Goal: Transaction & Acquisition: Purchase product/service

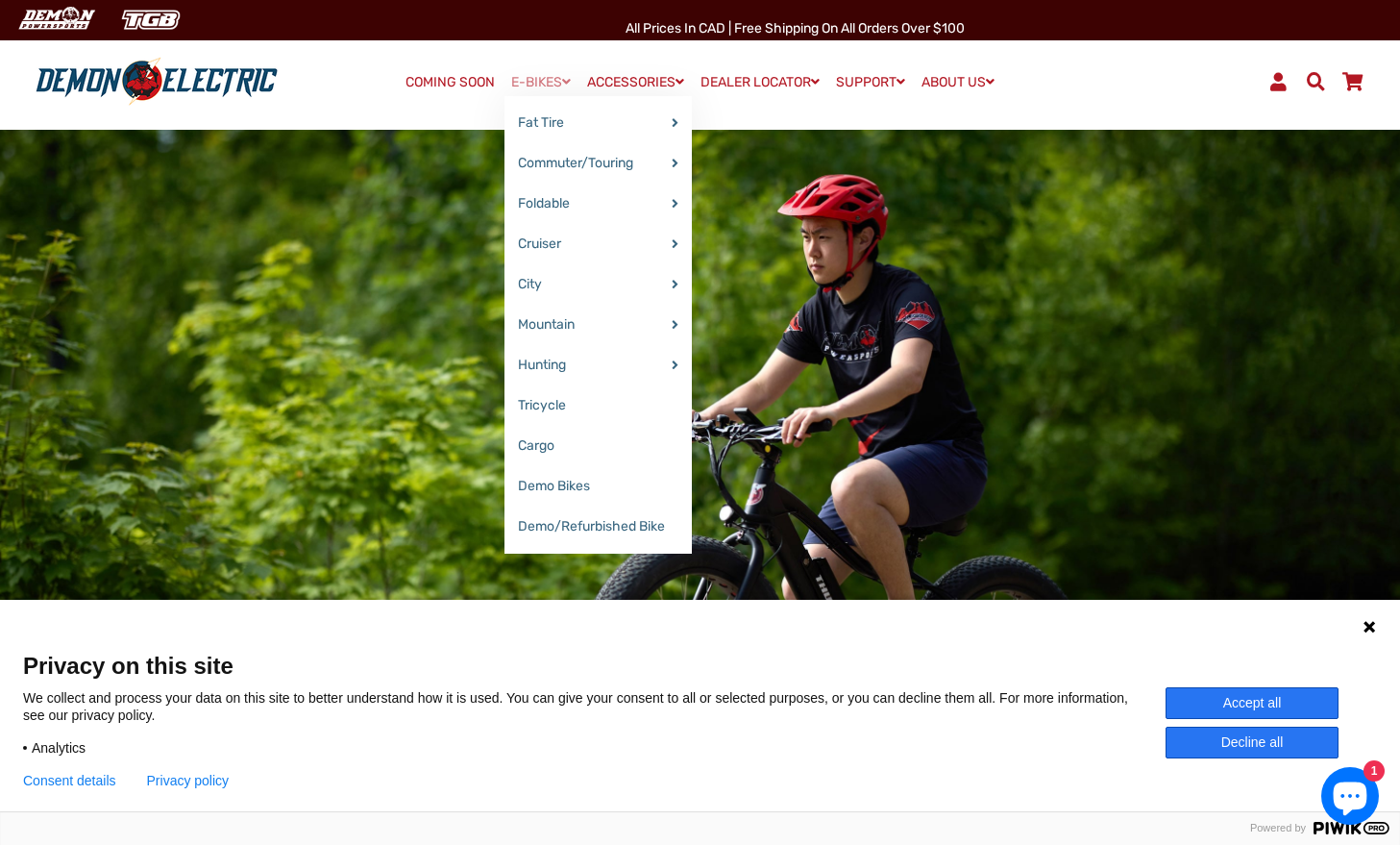
click at [541, 85] on link "E-BIKES" at bounding box center [540, 82] width 73 height 28
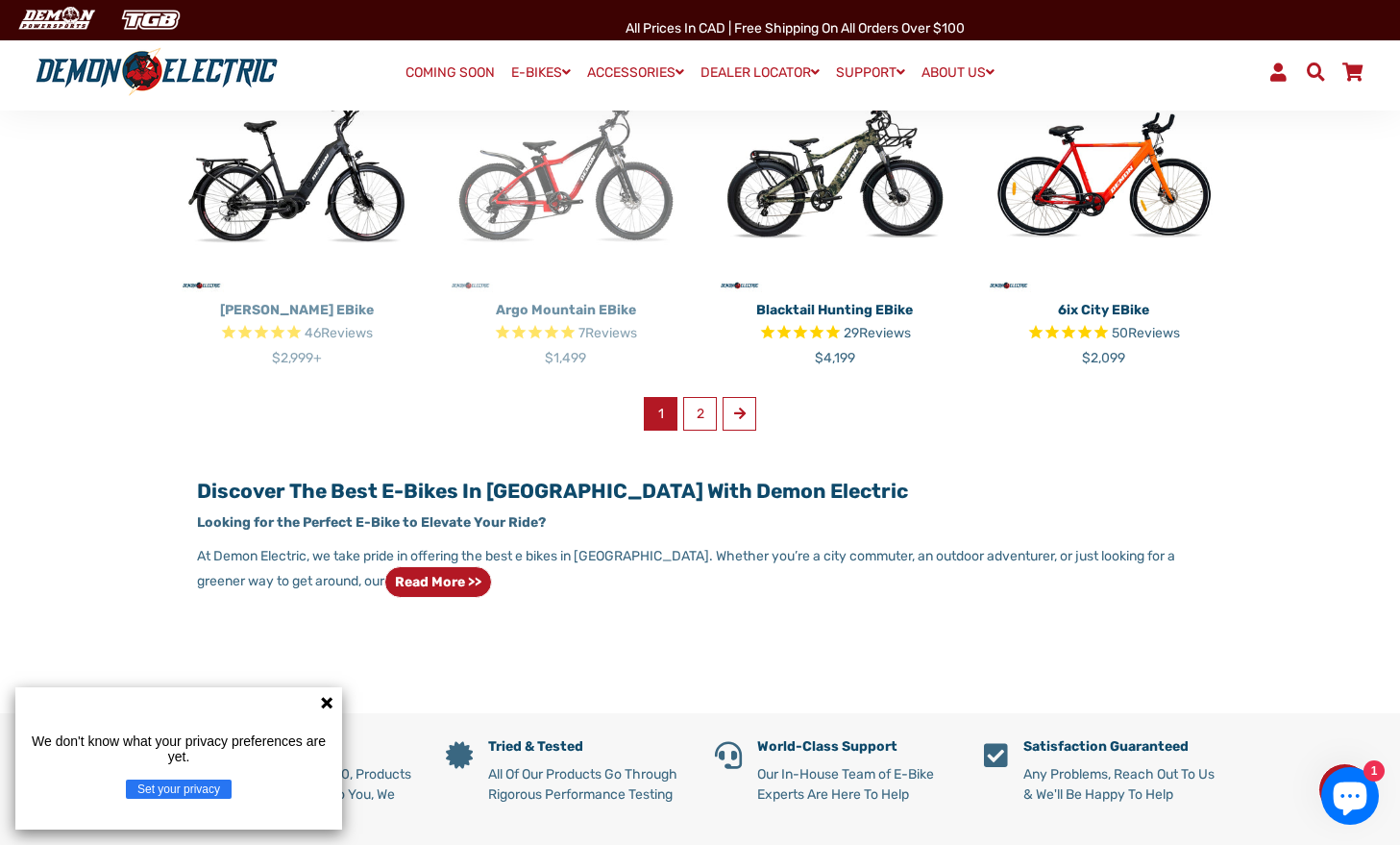
scroll to position [1271, 0]
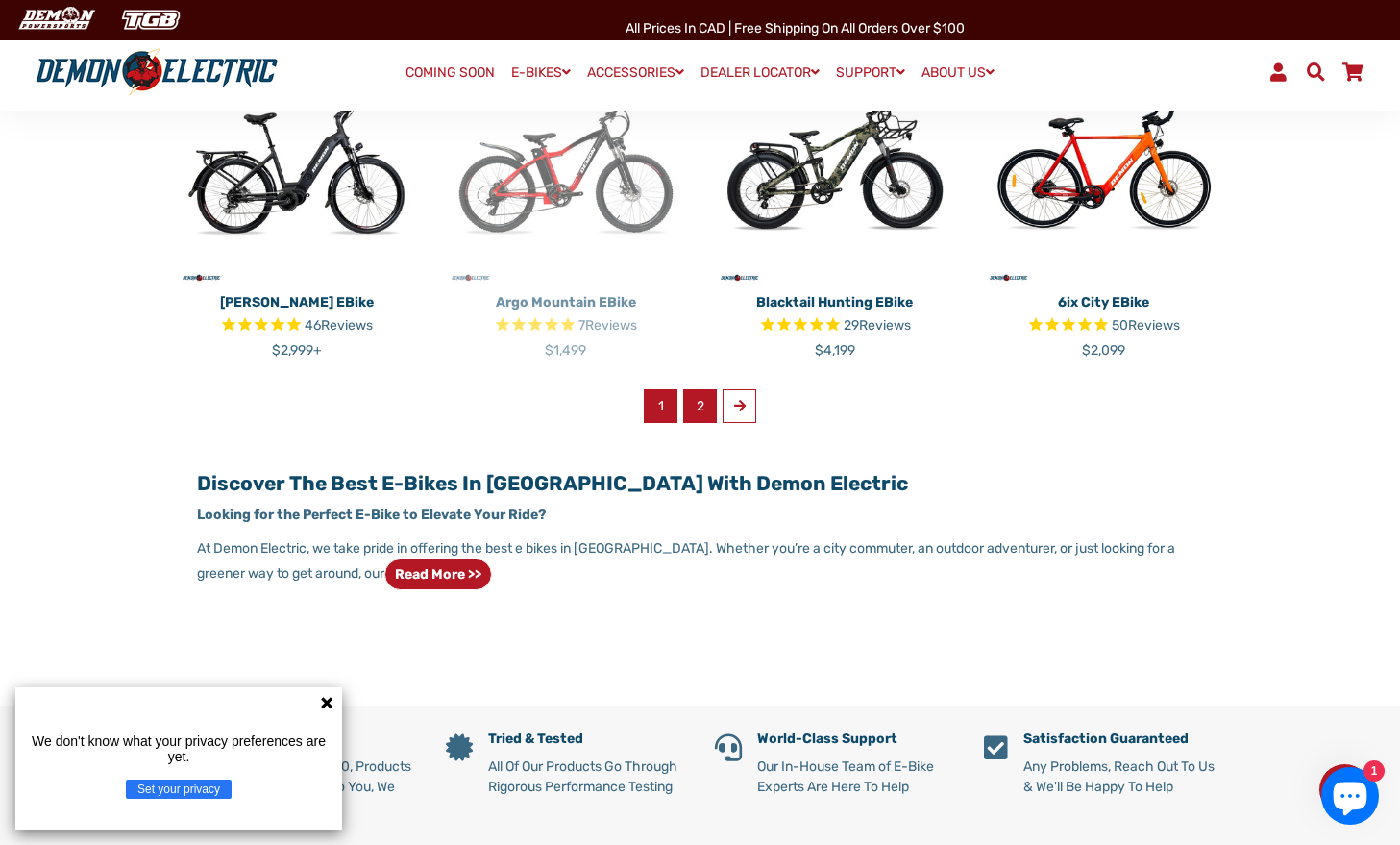
click at [705, 408] on link "2" at bounding box center [700, 407] width 34 height 34
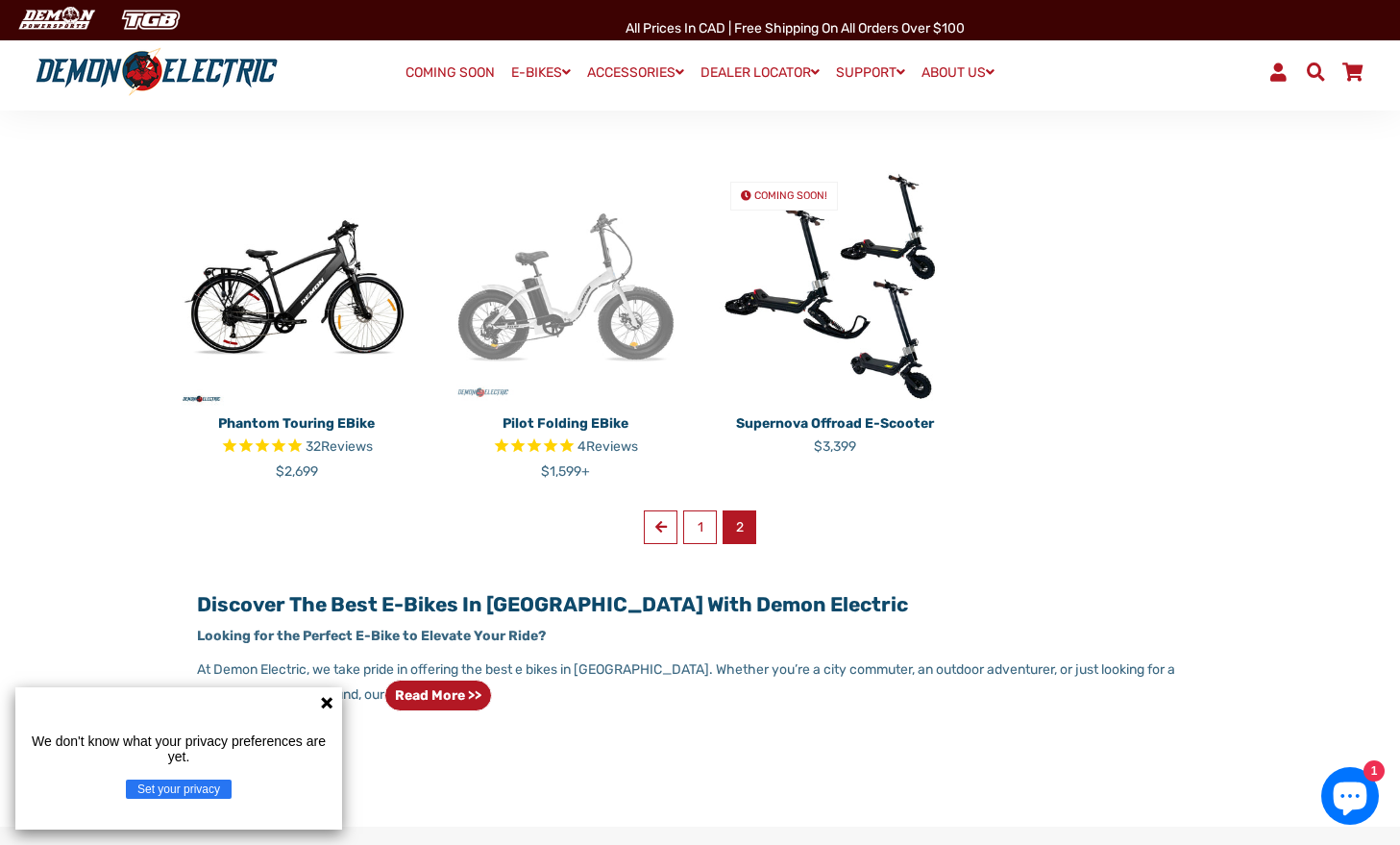
scroll to position [504, 0]
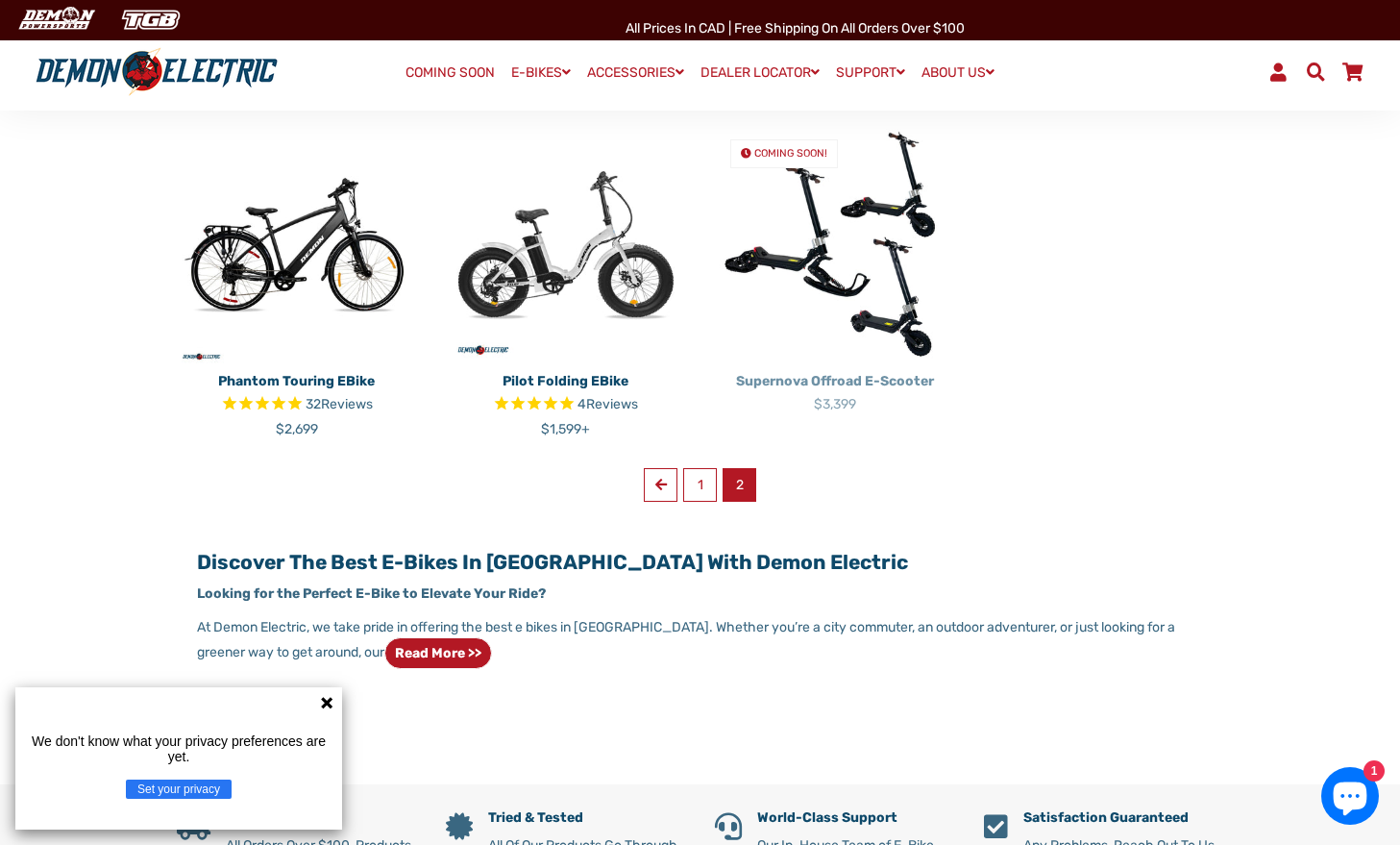
click at [871, 374] on p "Supernova Offroad E-Scooter" at bounding box center [835, 381] width 240 height 20
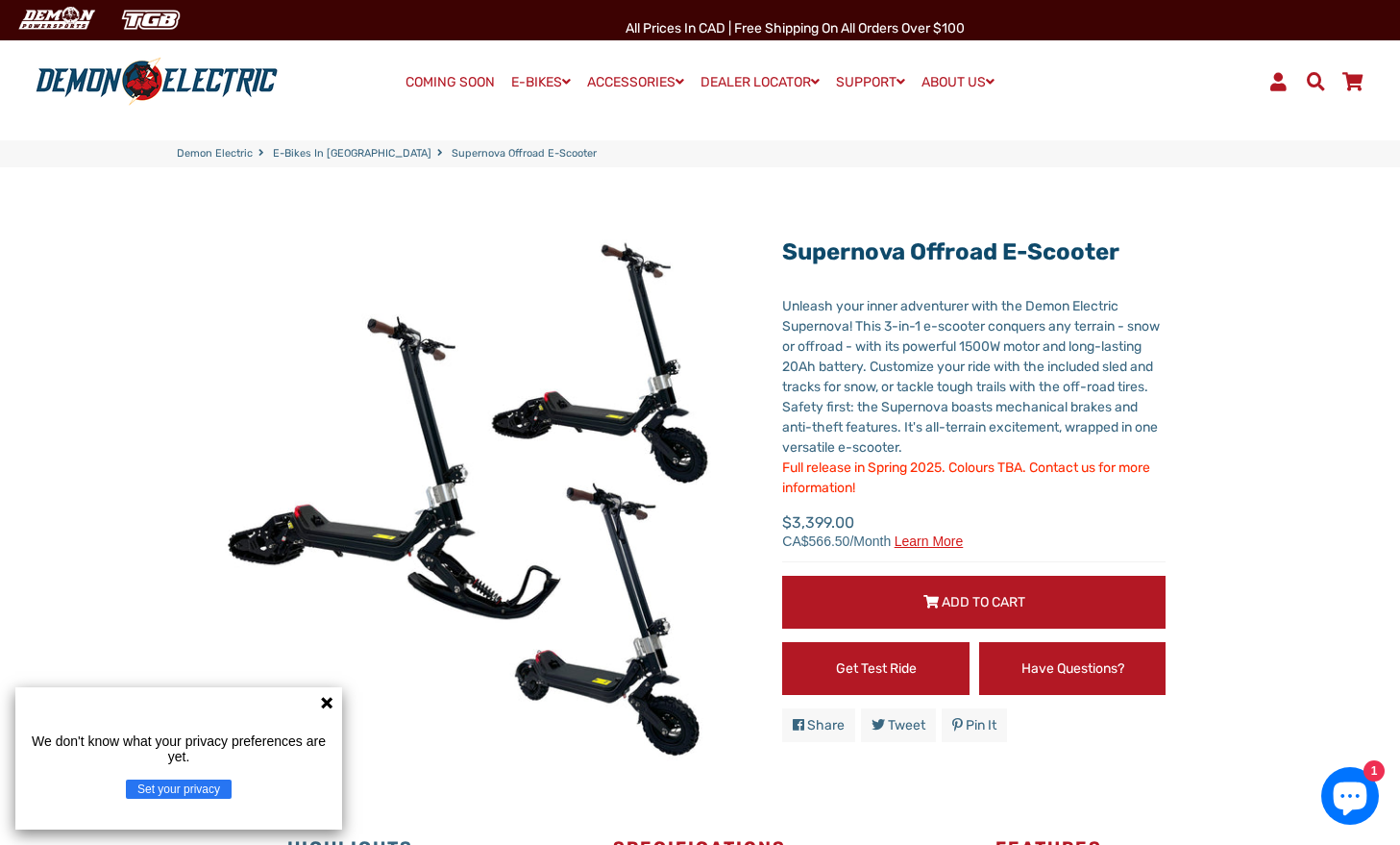
click at [327, 699] on icon at bounding box center [326, 702] width 15 height 15
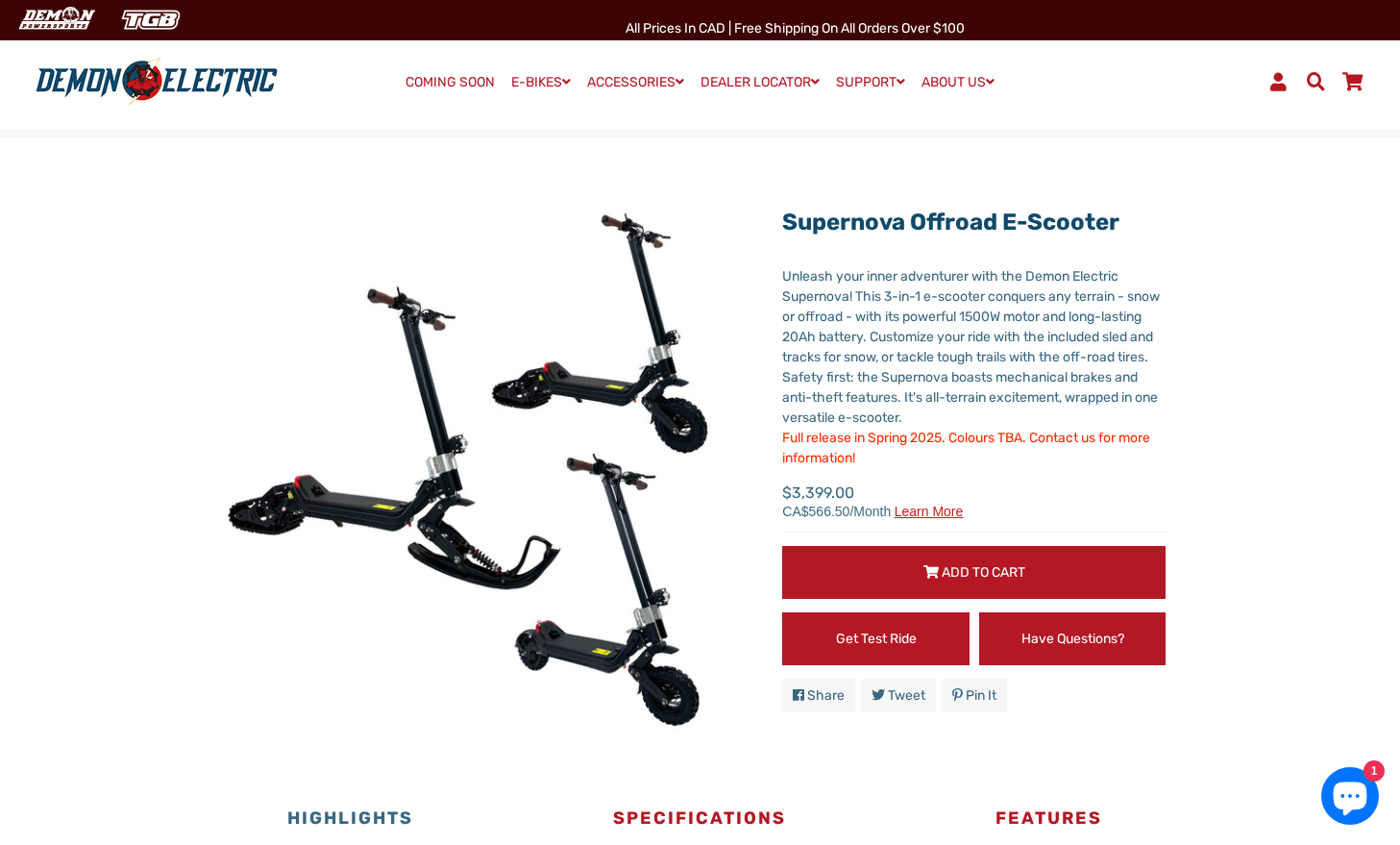
scroll to position [19, 0]
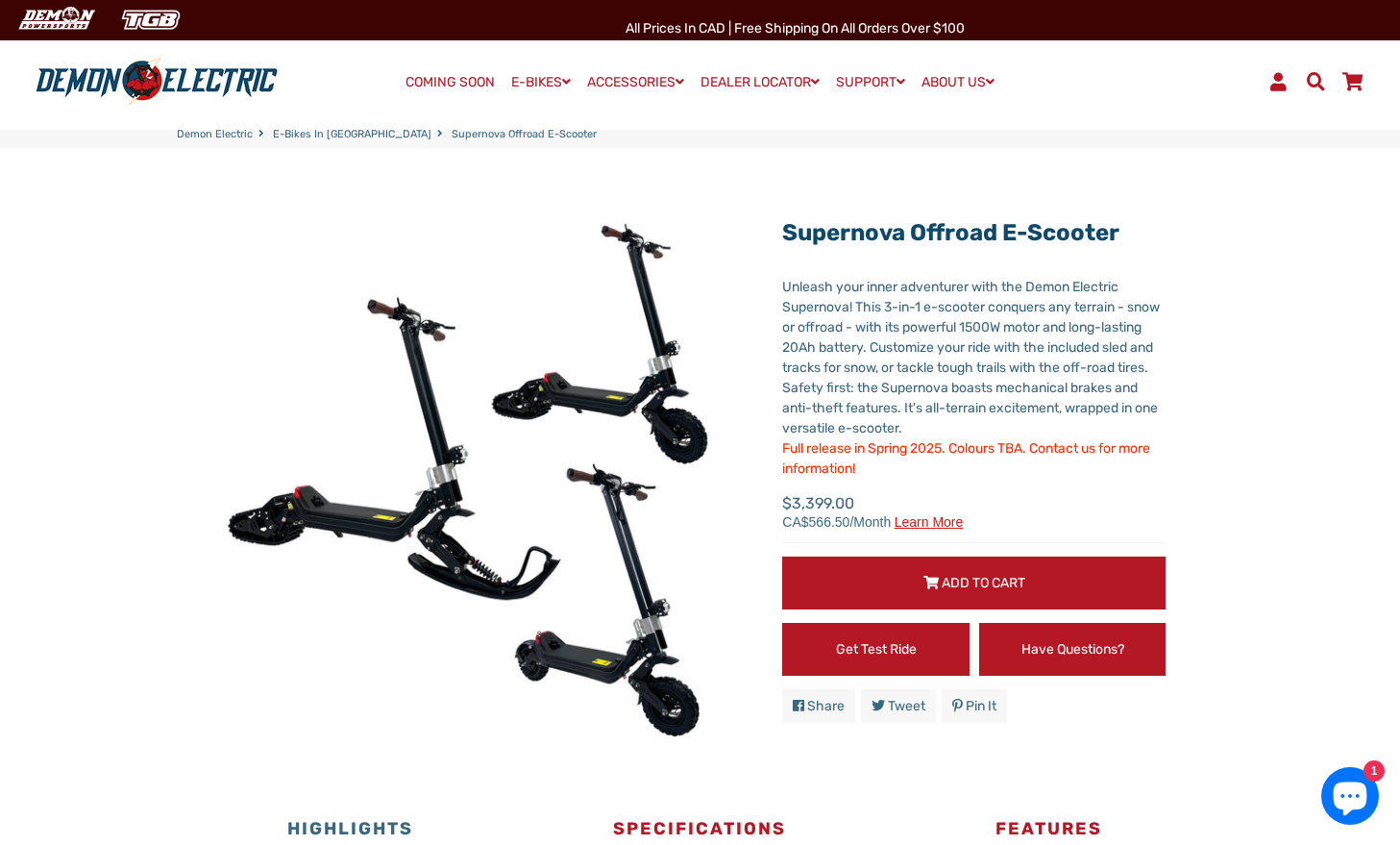
click at [925, 517] on span "Learn more" at bounding box center [929, 522] width 69 height 14
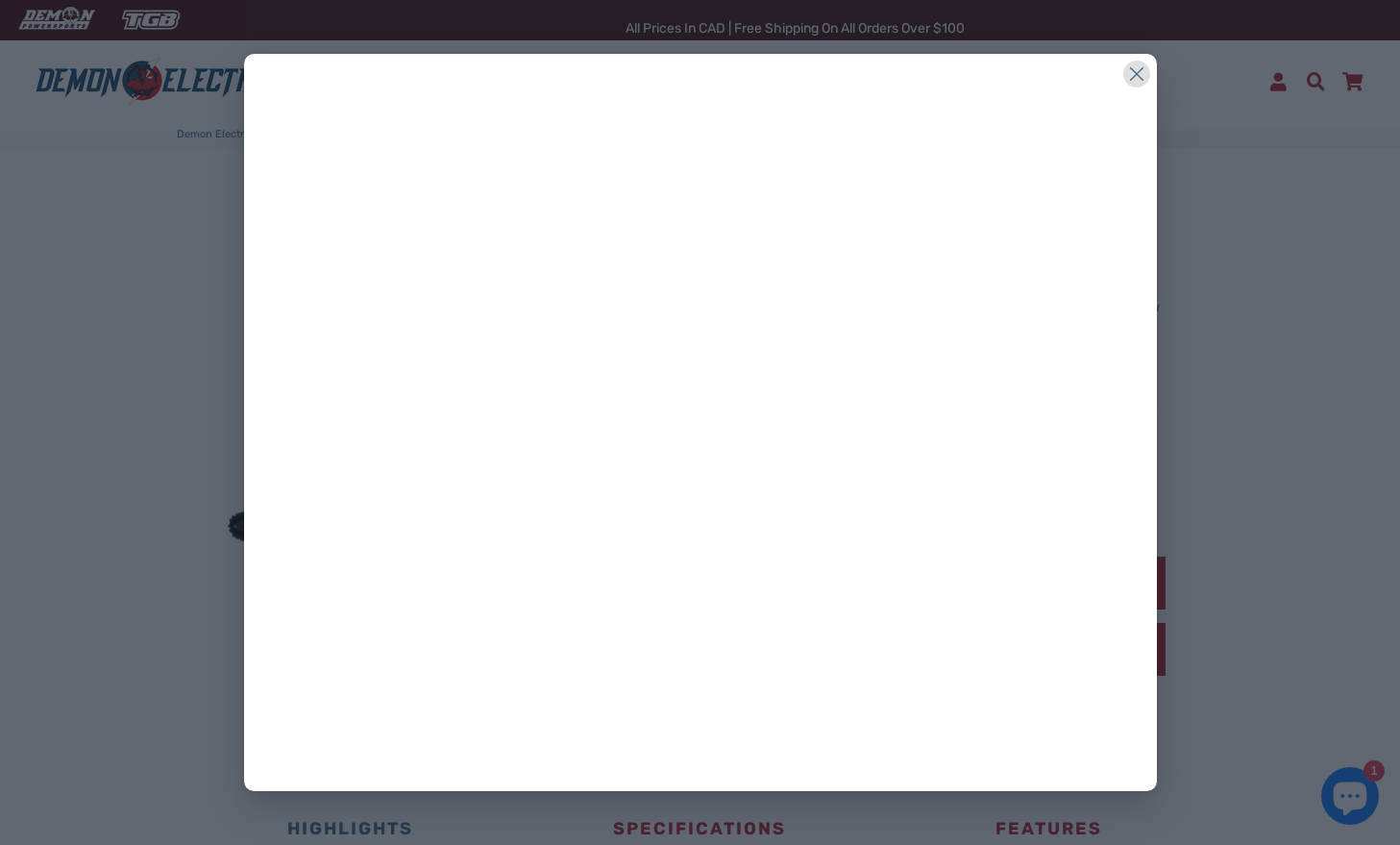
click at [1143, 72] on icon at bounding box center [1136, 74] width 27 height 27
